Goal: Information Seeking & Learning: Learn about a topic

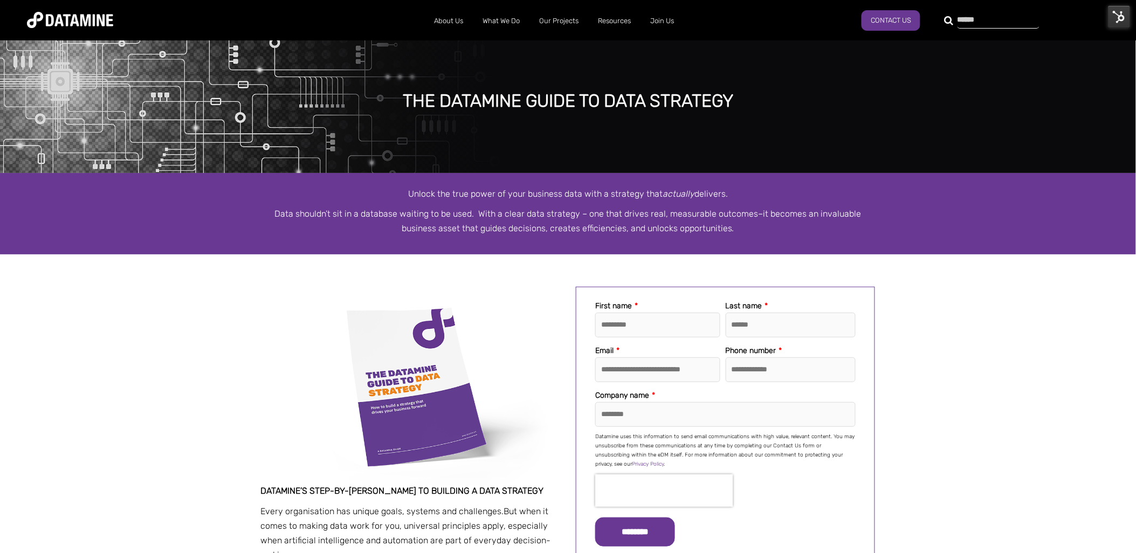
click at [957, 20] on input "text" at bounding box center [998, 20] width 82 height 15
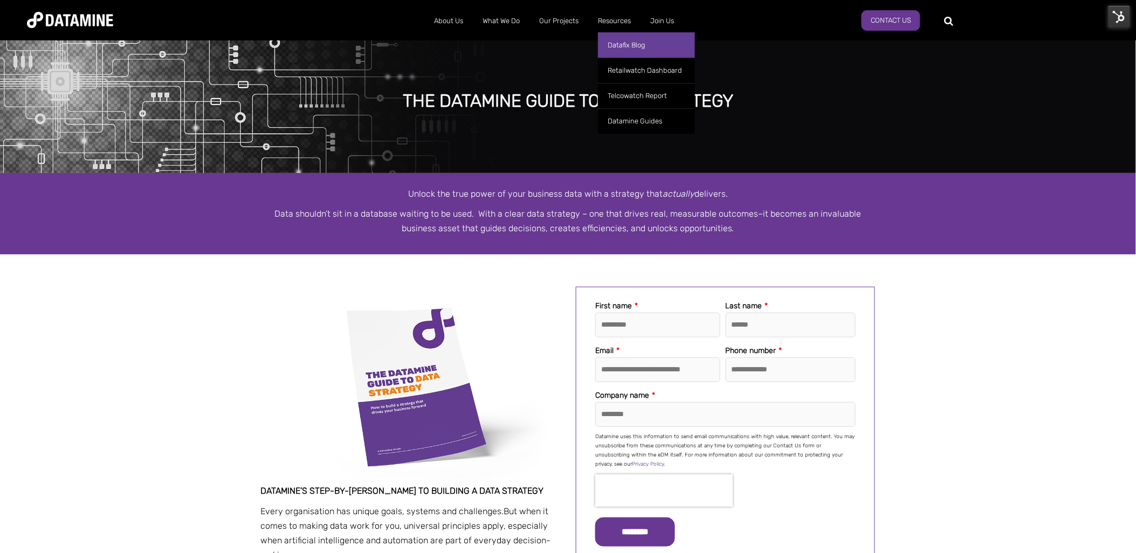
click at [616, 38] on link "Datafix Blog" at bounding box center [646, 44] width 97 height 25
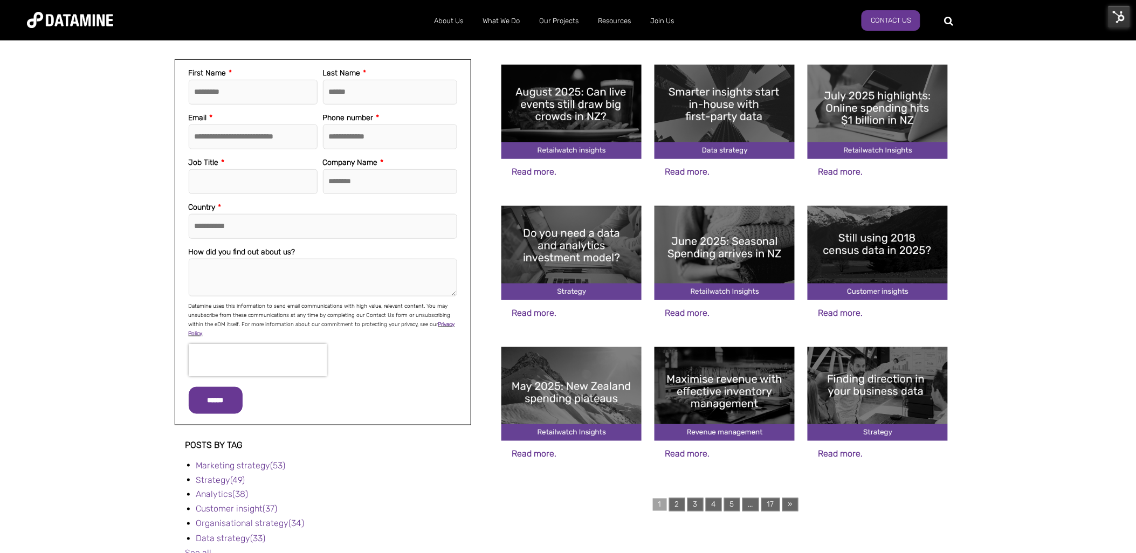
click at [861, 391] on img at bounding box center [878, 394] width 140 height 94
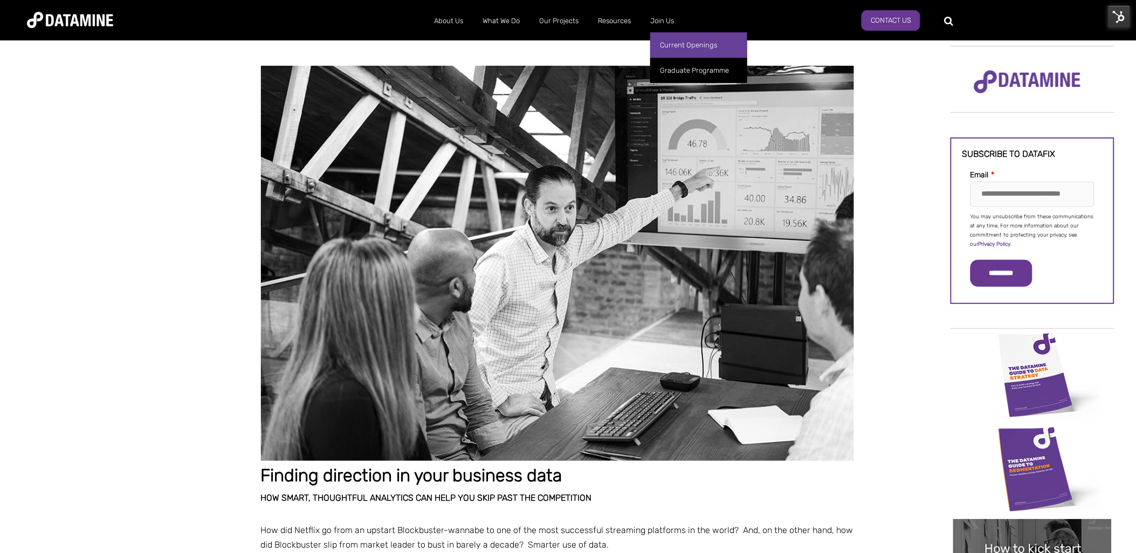
click at [671, 47] on link "Current Openings" at bounding box center [698, 44] width 97 height 25
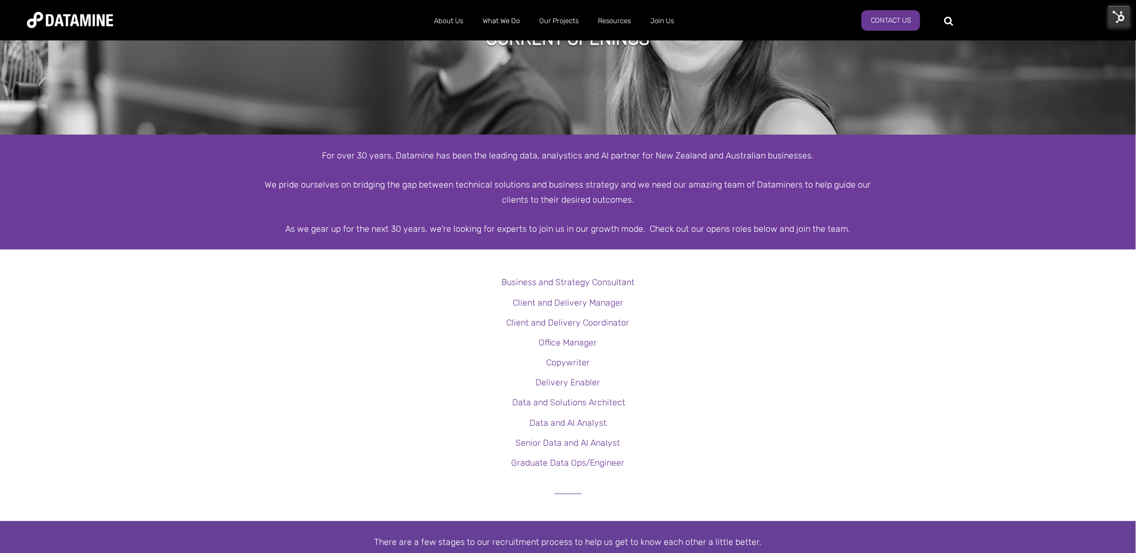
scroll to position [180, 0]
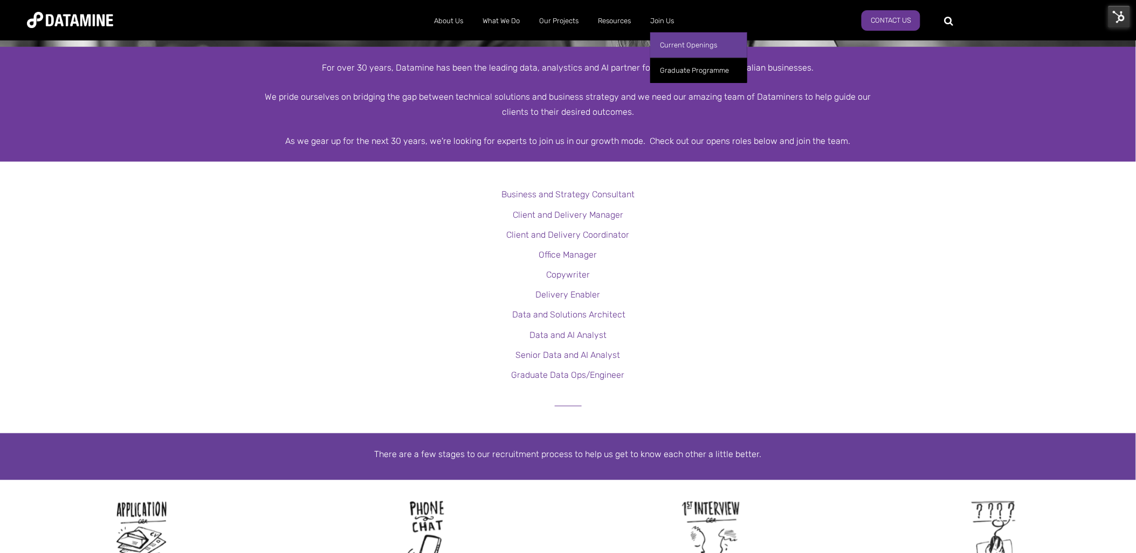
click at [672, 44] on link "Current Openings" at bounding box center [698, 44] width 97 height 25
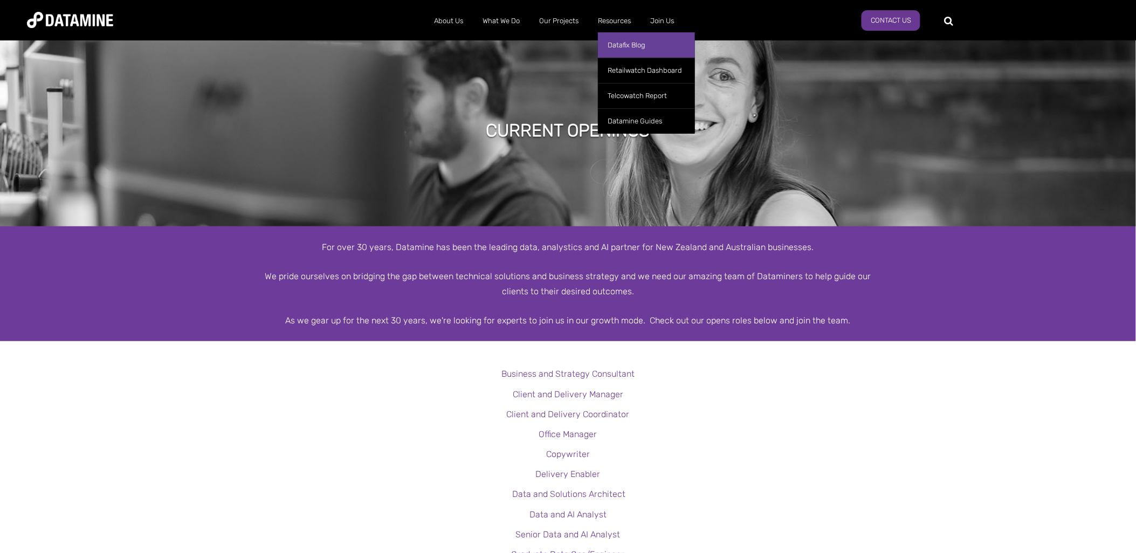
click at [630, 49] on link "Datafix Blog" at bounding box center [646, 44] width 97 height 25
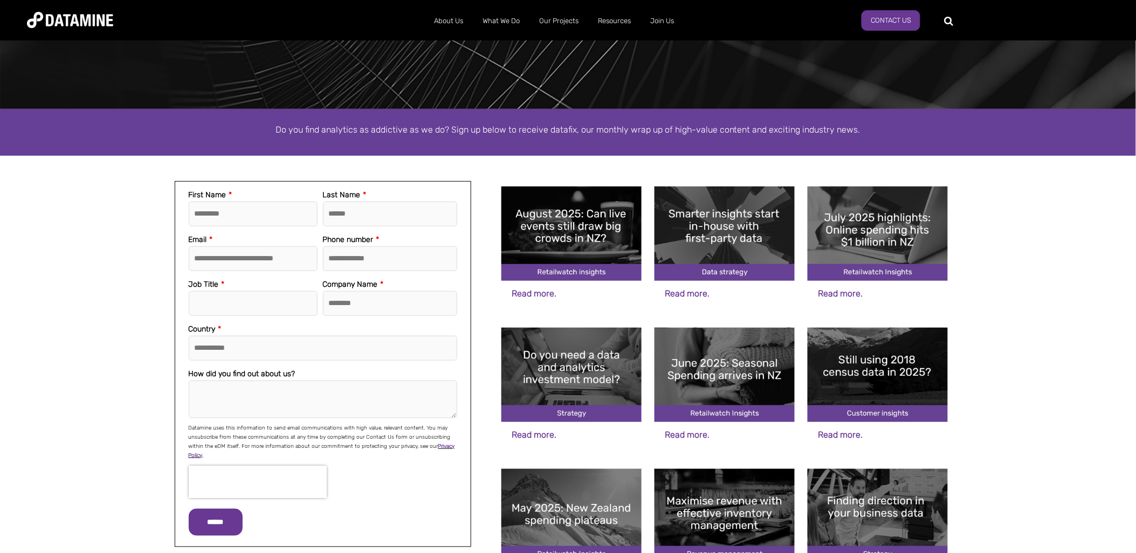
scroll to position [299, 0]
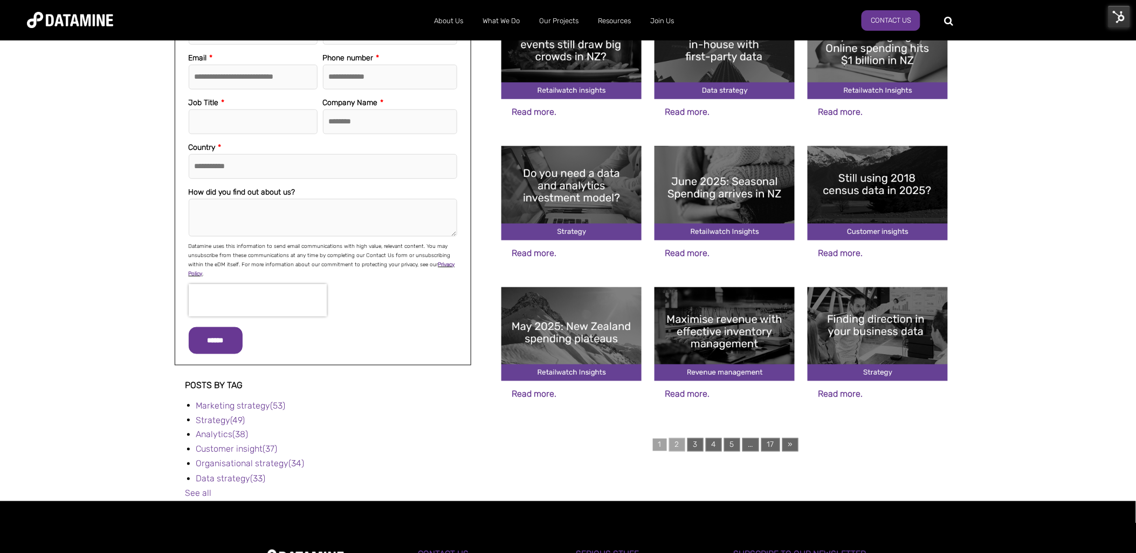
click at [677, 444] on link "2" at bounding box center [677, 444] width 16 height 13
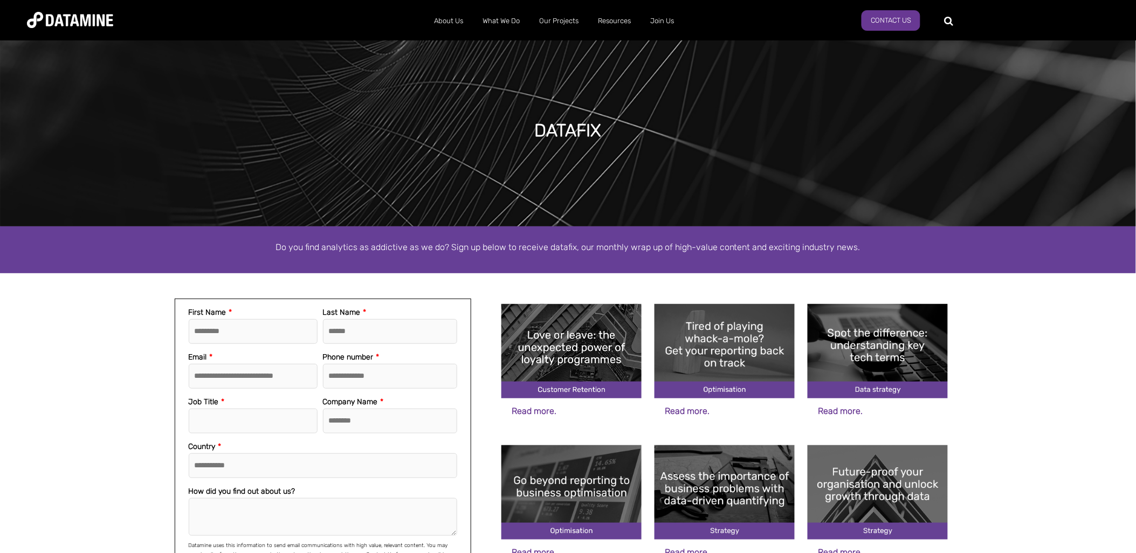
scroll to position [239, 0]
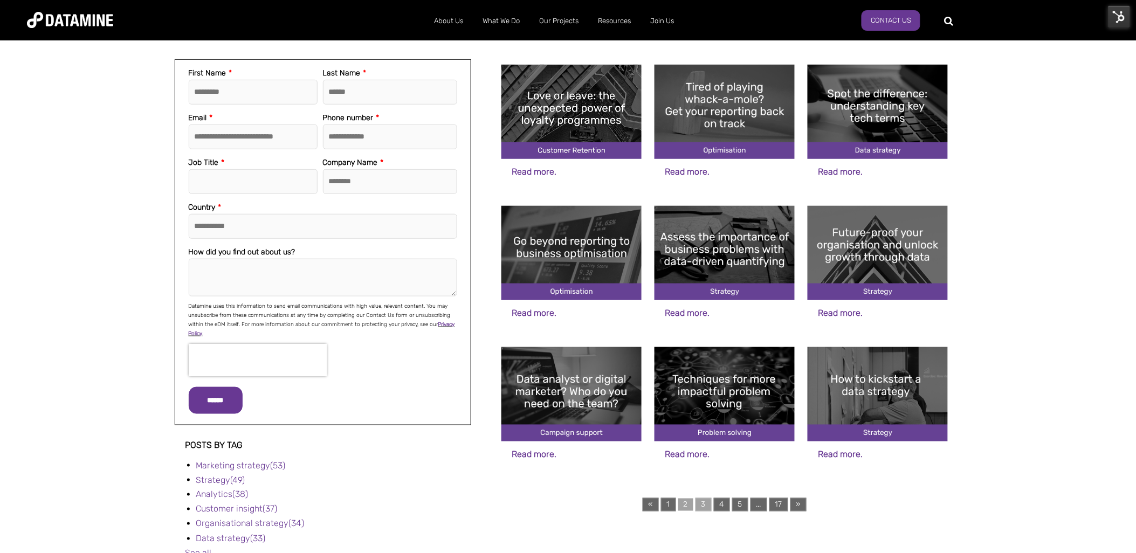
click at [701, 504] on link "3" at bounding box center [703, 504] width 16 height 13
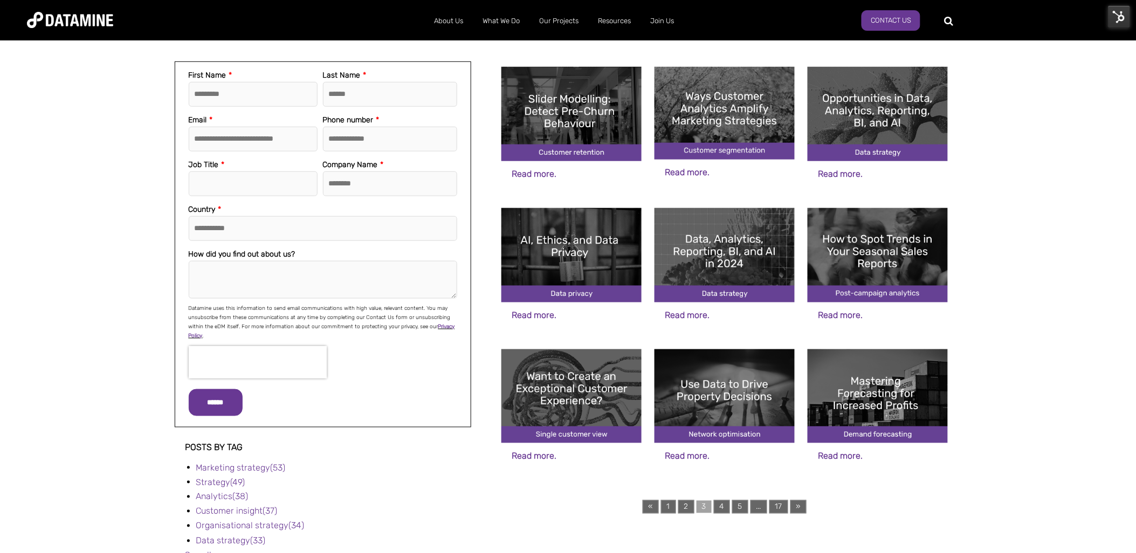
scroll to position [239, 0]
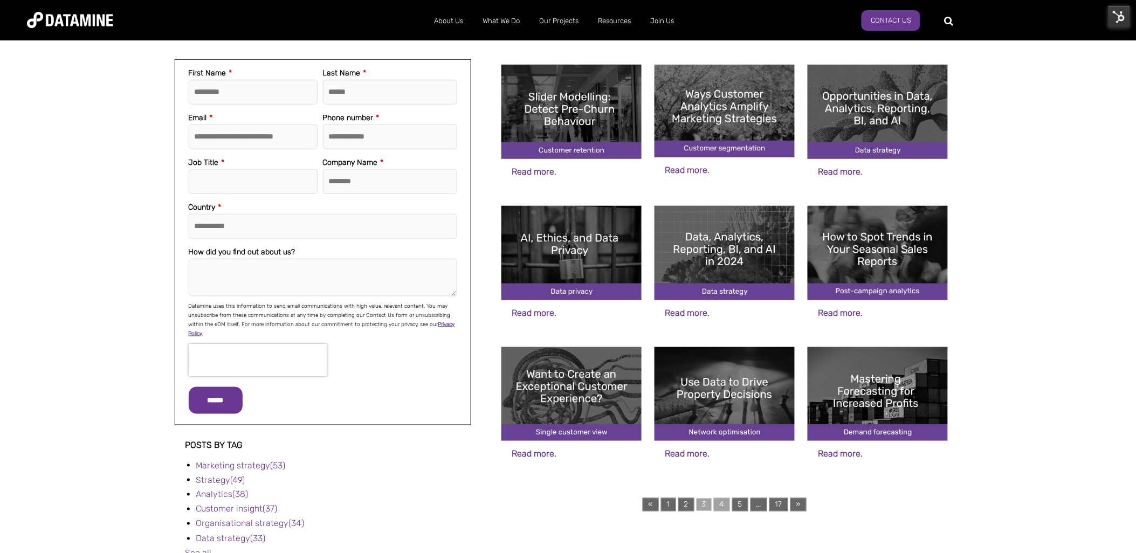
click at [720, 499] on link "4" at bounding box center [722, 504] width 16 height 13
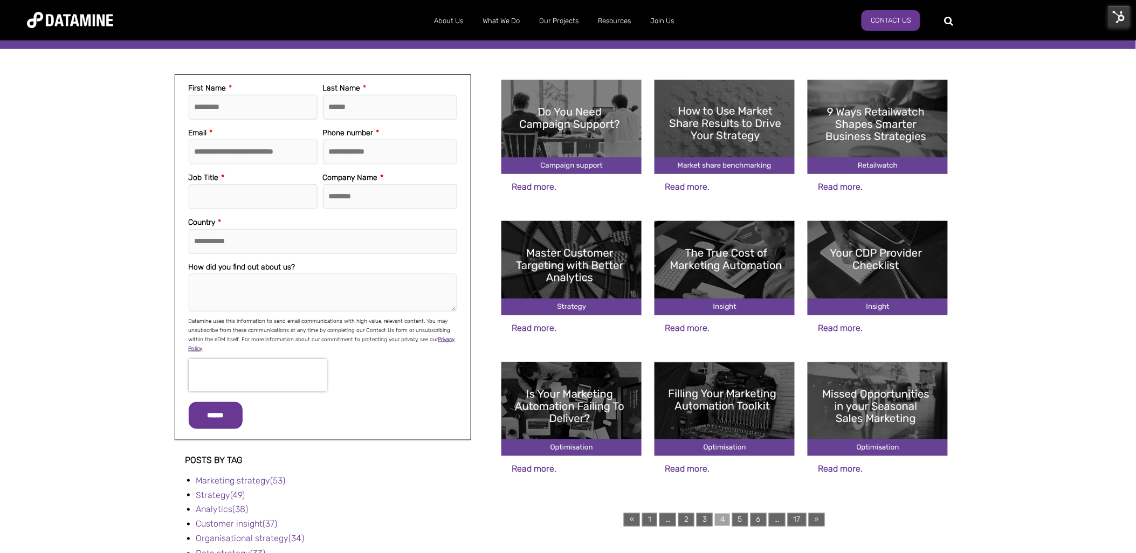
scroll to position [299, 0]
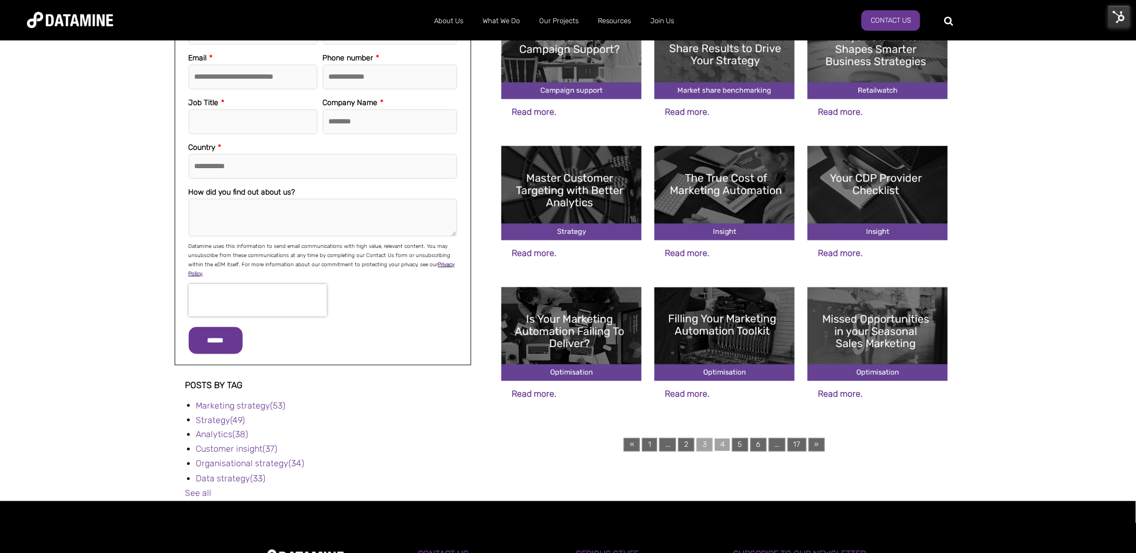
click at [702, 442] on link "3" at bounding box center [705, 444] width 16 height 13
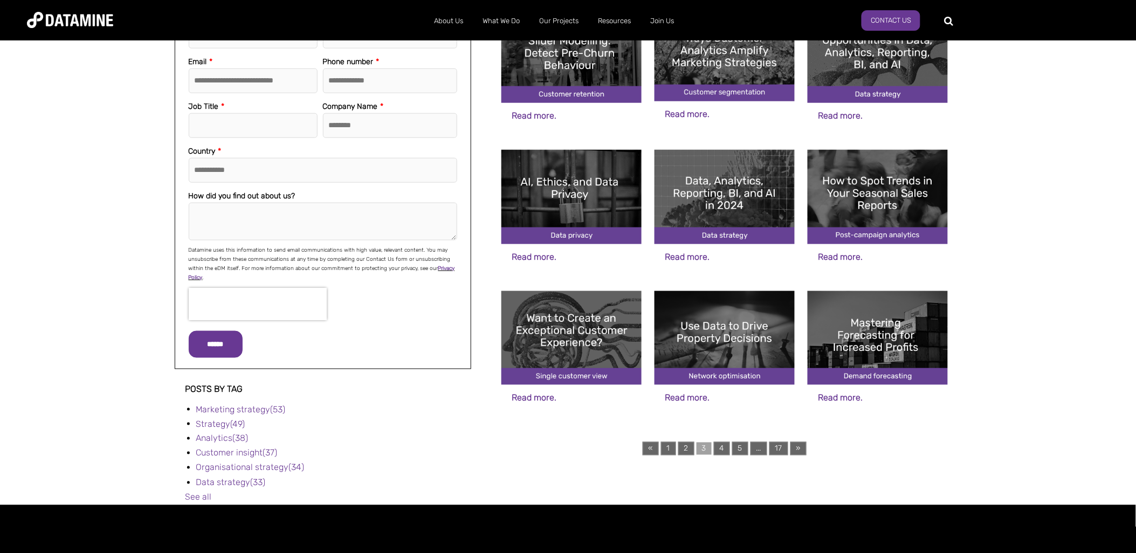
scroll to position [419, 0]
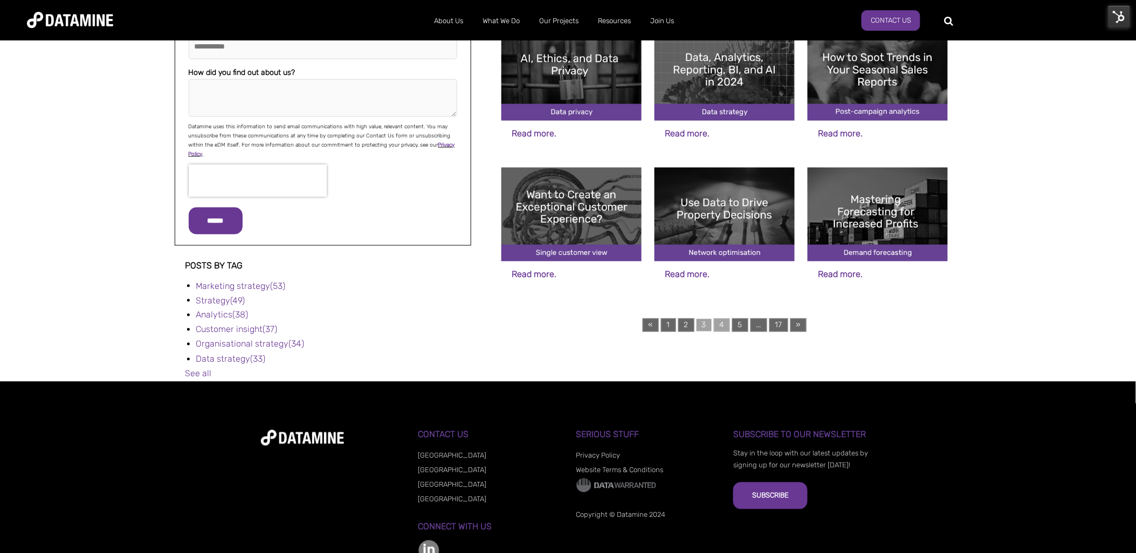
click at [721, 325] on link "4" at bounding box center [722, 325] width 16 height 13
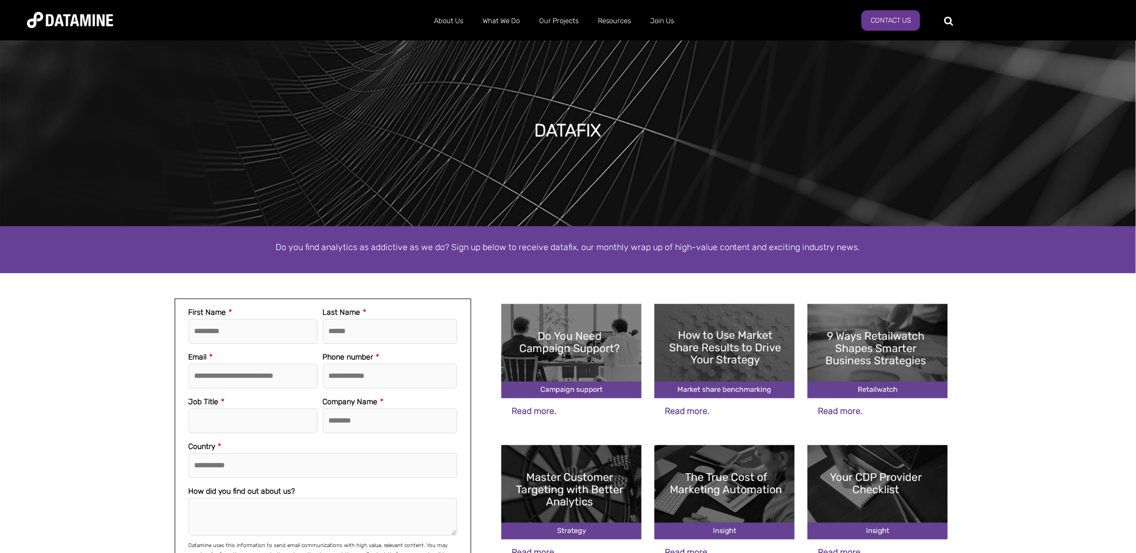
scroll to position [359, 0]
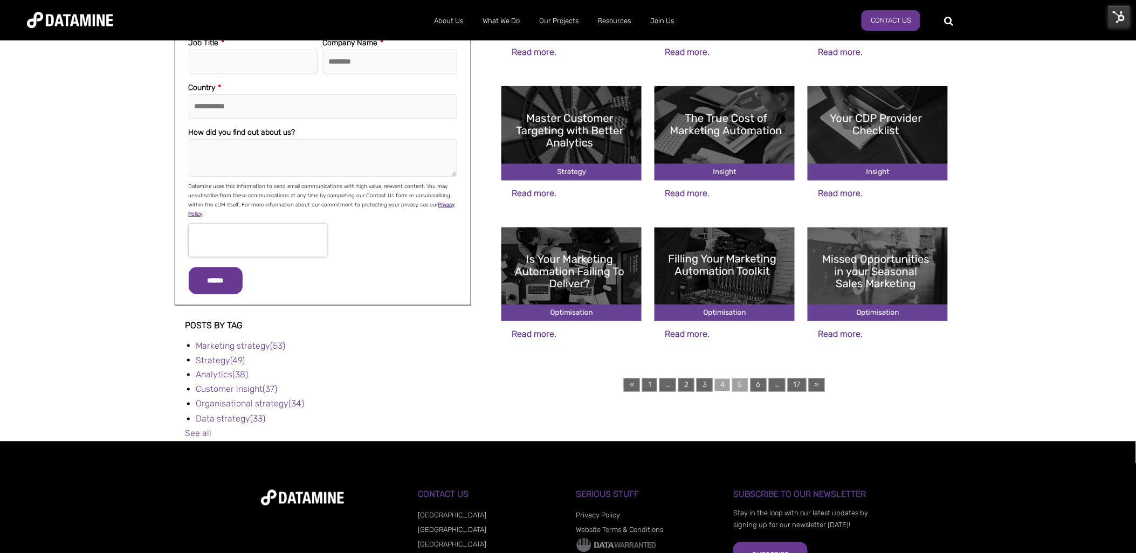
click at [741, 381] on link "5" at bounding box center [740, 384] width 16 height 13
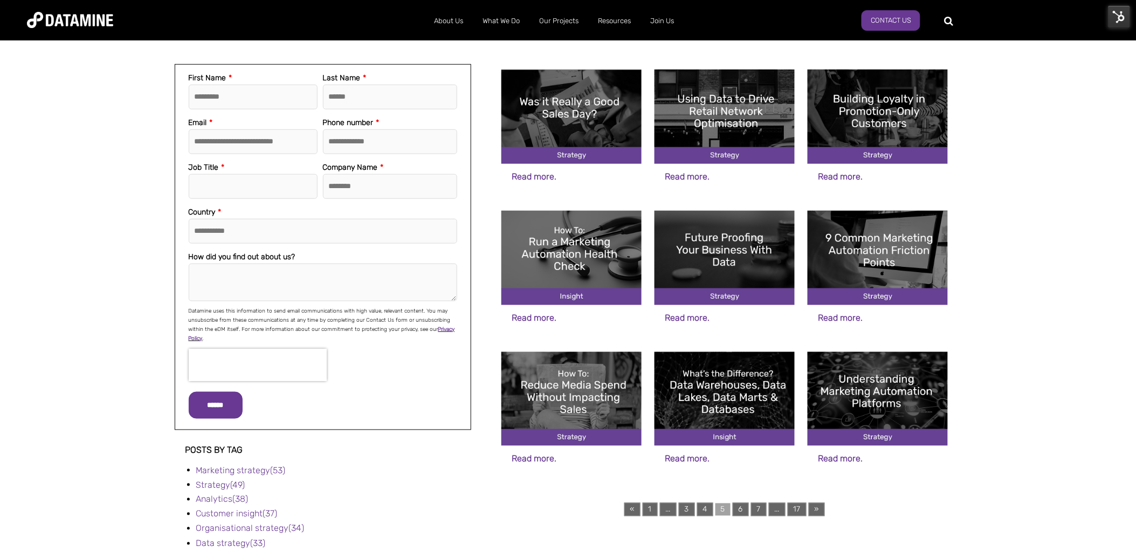
scroll to position [239, 0]
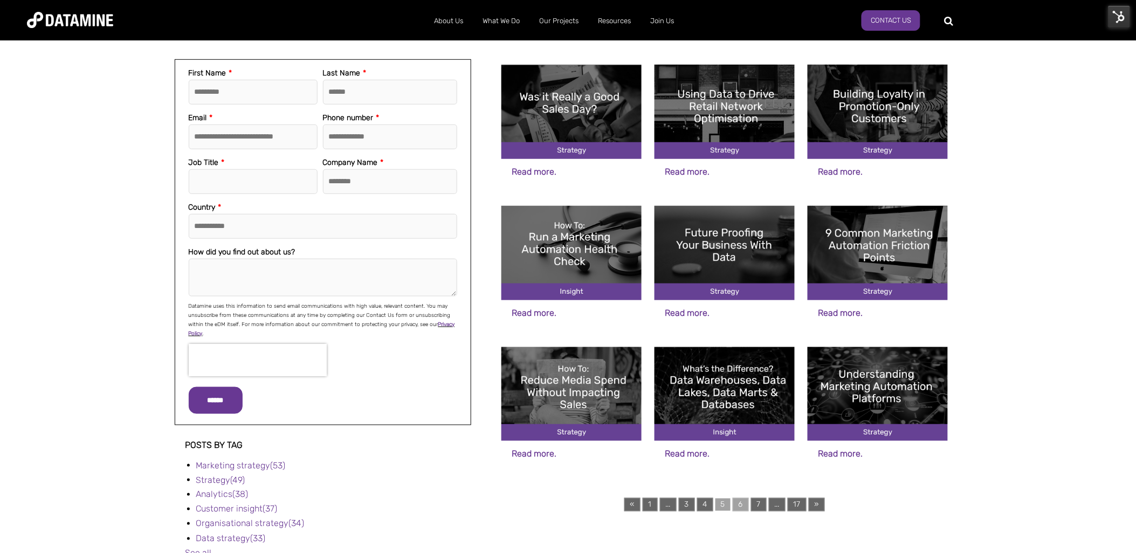
click at [739, 499] on link "6" at bounding box center [741, 504] width 16 height 13
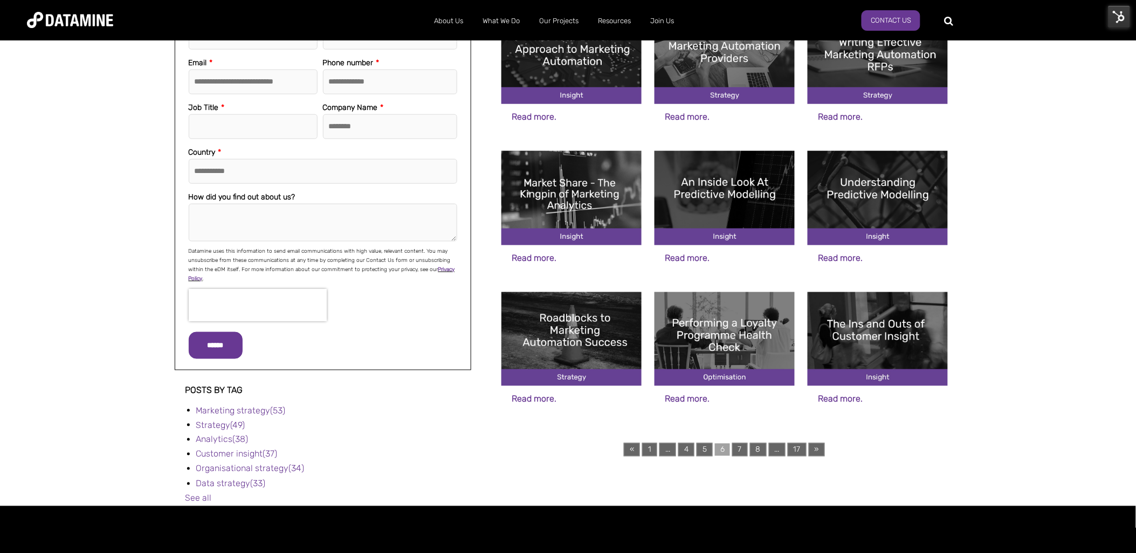
scroll to position [299, 0]
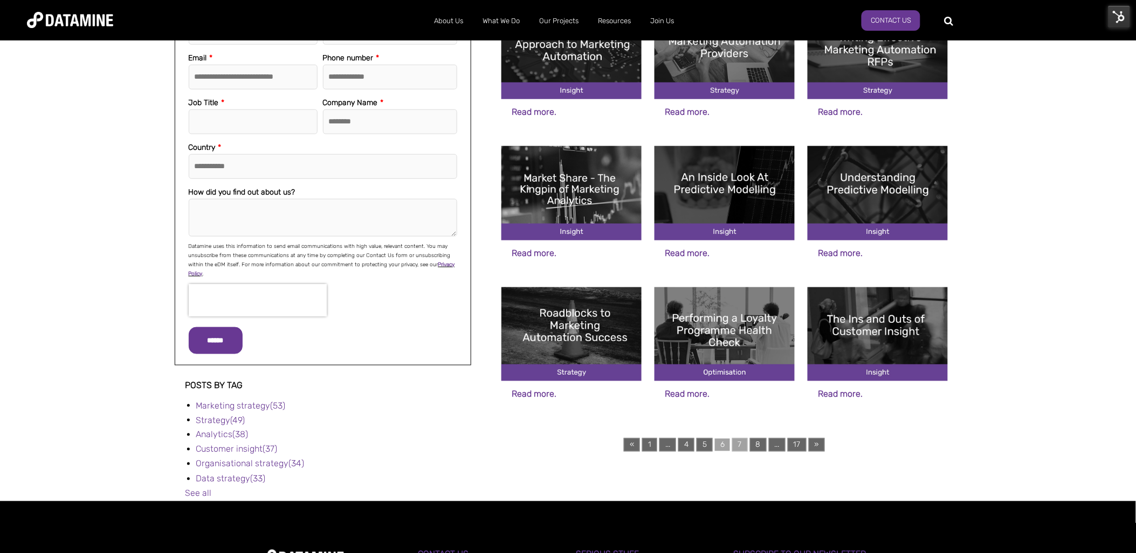
click at [742, 446] on link "7" at bounding box center [740, 444] width 16 height 13
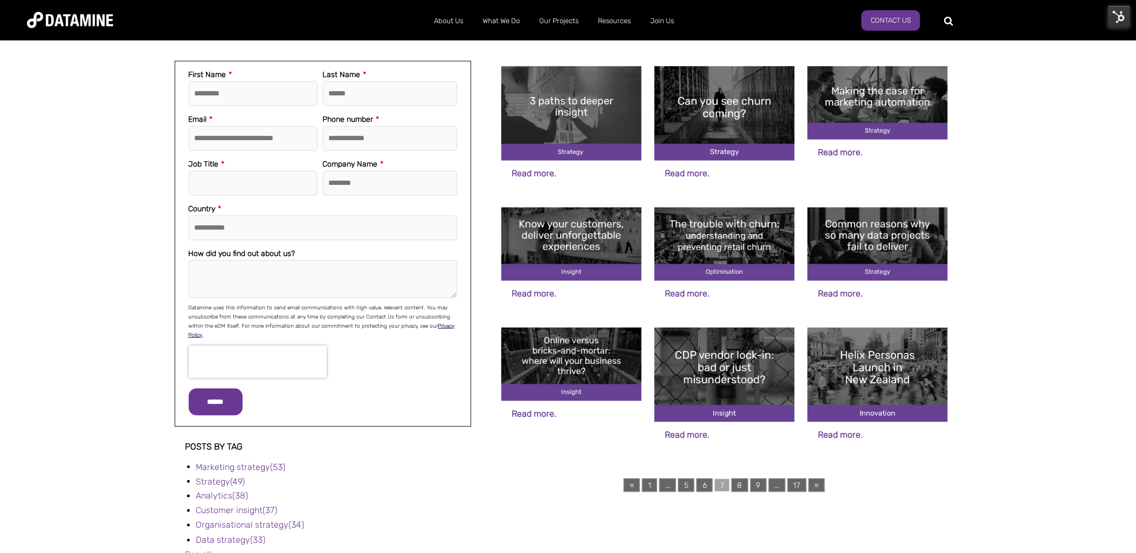
scroll to position [239, 0]
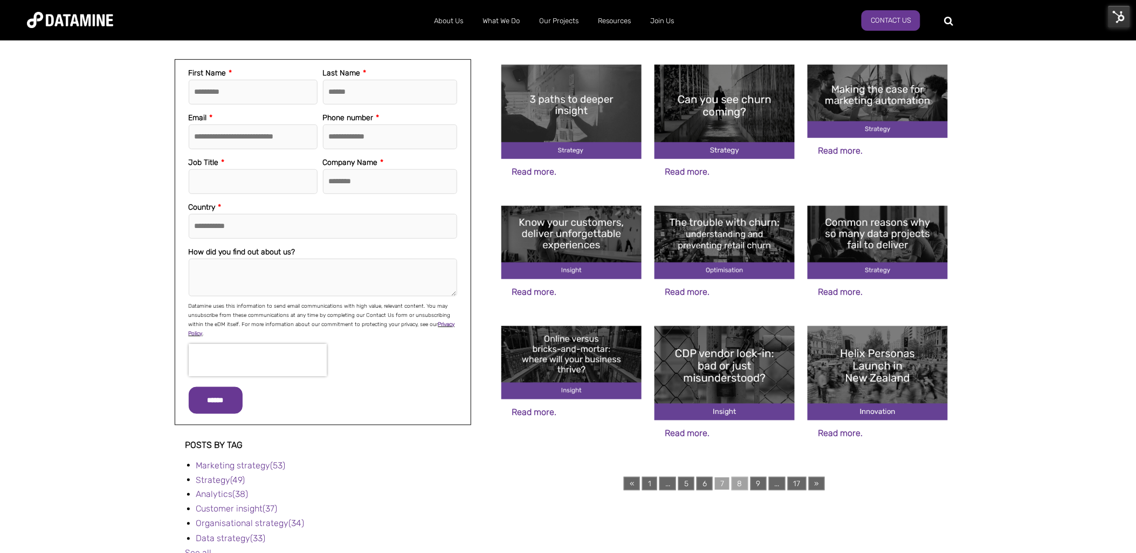
click at [741, 480] on link "8" at bounding box center [740, 483] width 17 height 13
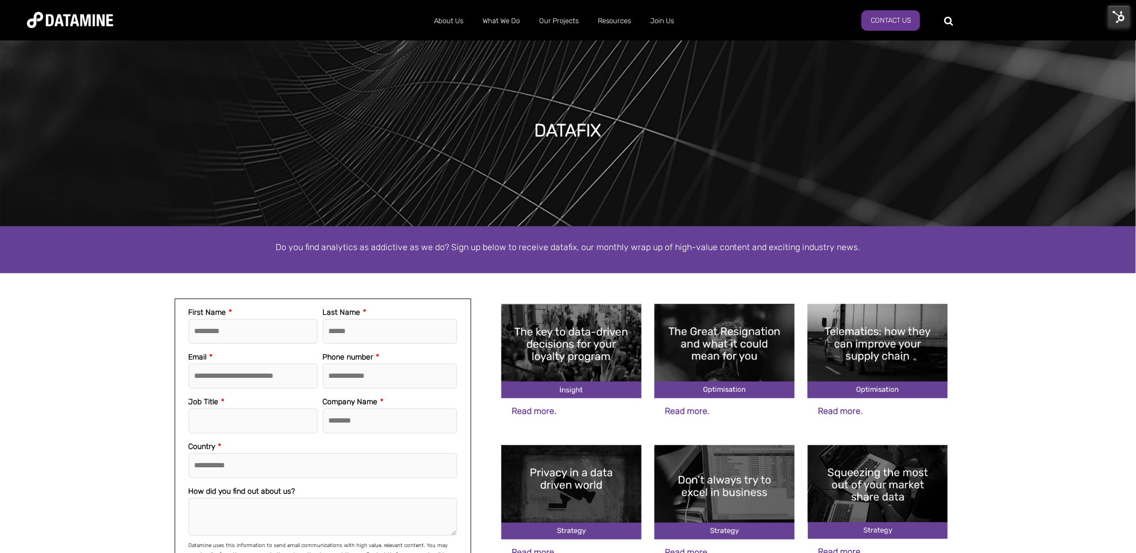
scroll to position [239, 0]
